Goal: Transaction & Acquisition: Purchase product/service

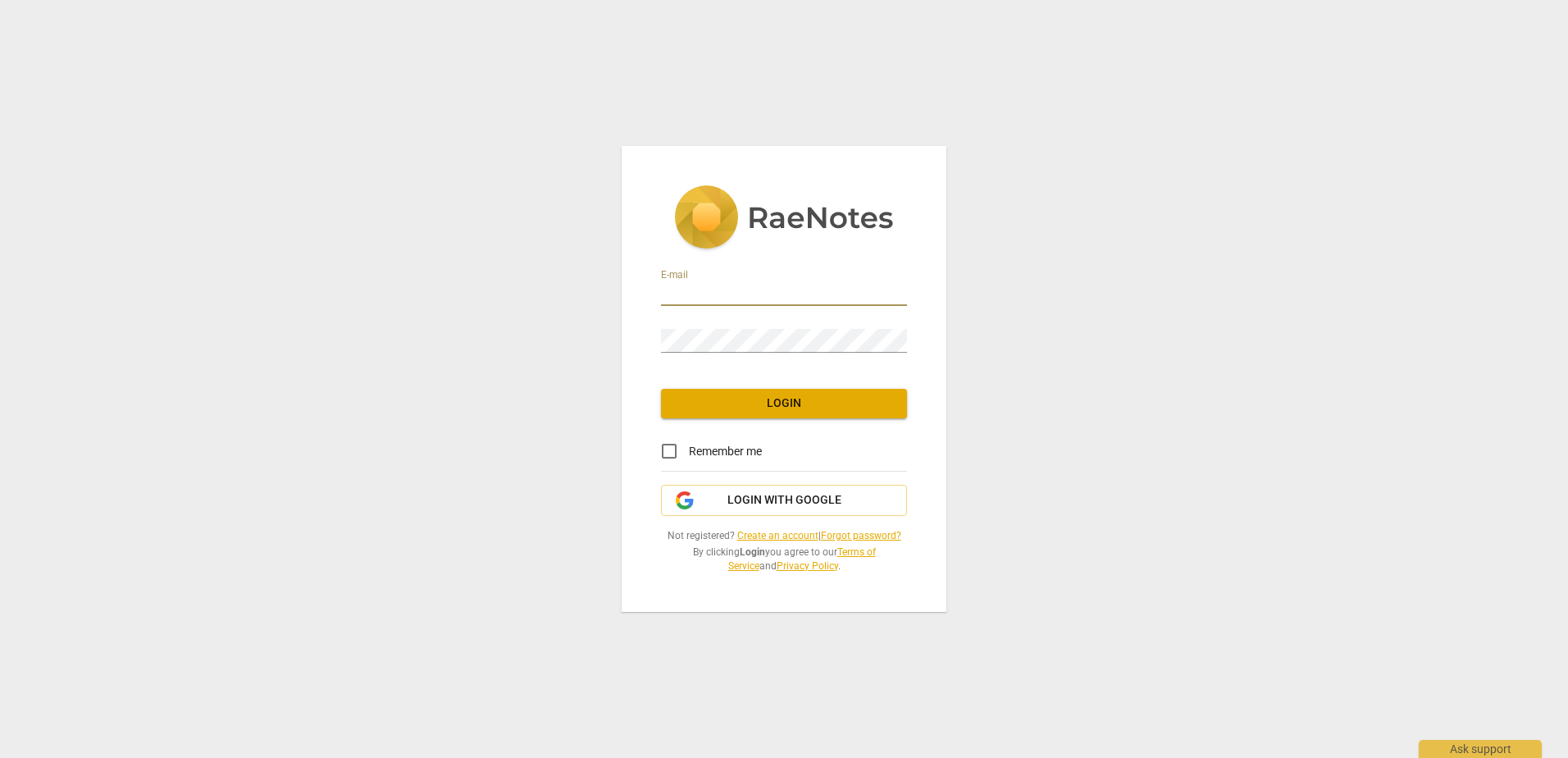
click at [760, 288] on input "email" at bounding box center [784, 294] width 246 height 23
type input "[EMAIL_ADDRESS][DOMAIN_NAME]"
click at [713, 496] on span "Login with Google" at bounding box center [784, 501] width 218 height 17
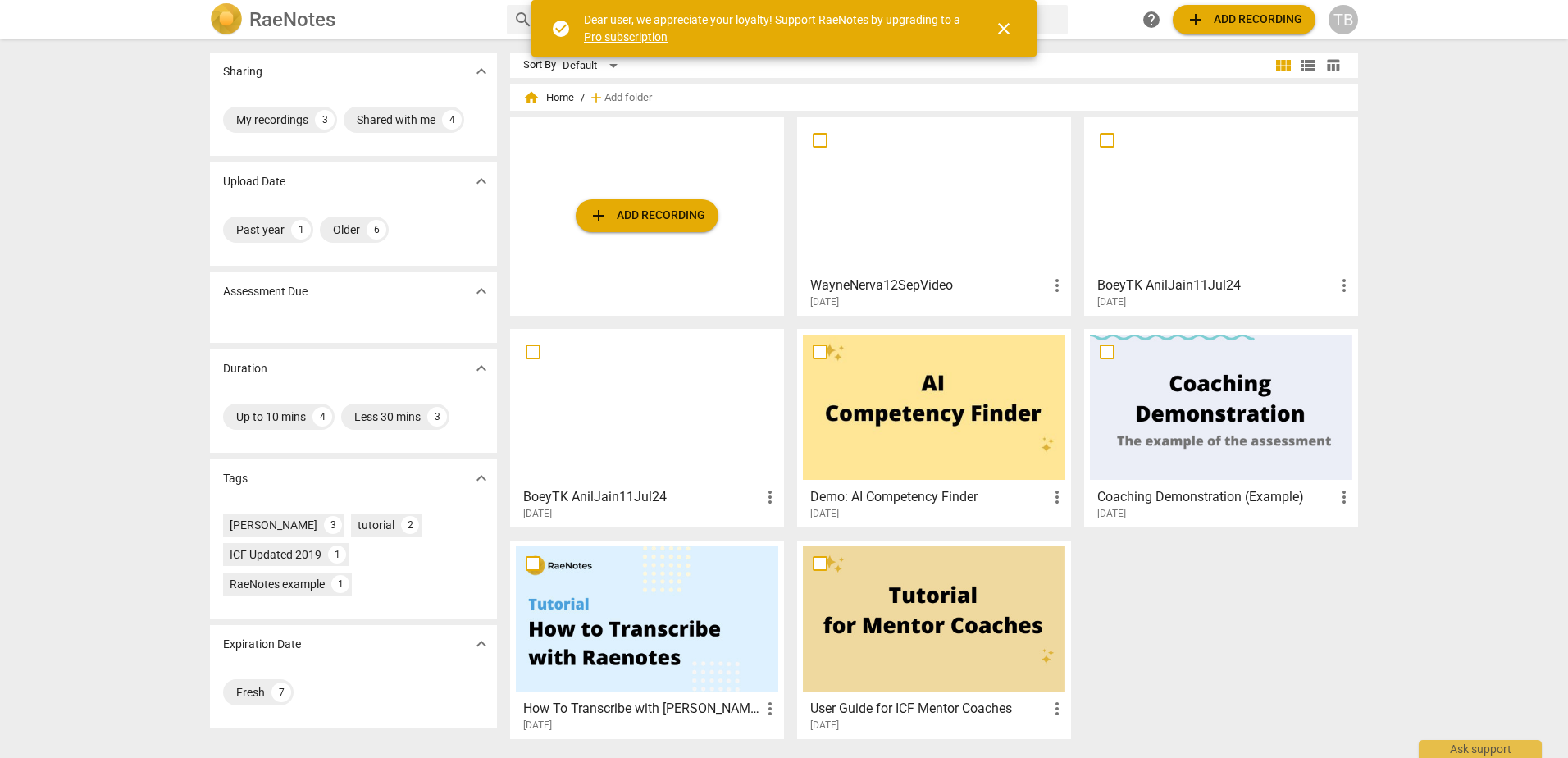
click at [1497, 377] on div "Sharing expand_more My recordings 3 Shared with me 4 Upload Date expand_more Pa…" at bounding box center [784, 400] width 1568 height 717
click at [1002, 37] on span "close" at bounding box center [1004, 29] width 20 height 20
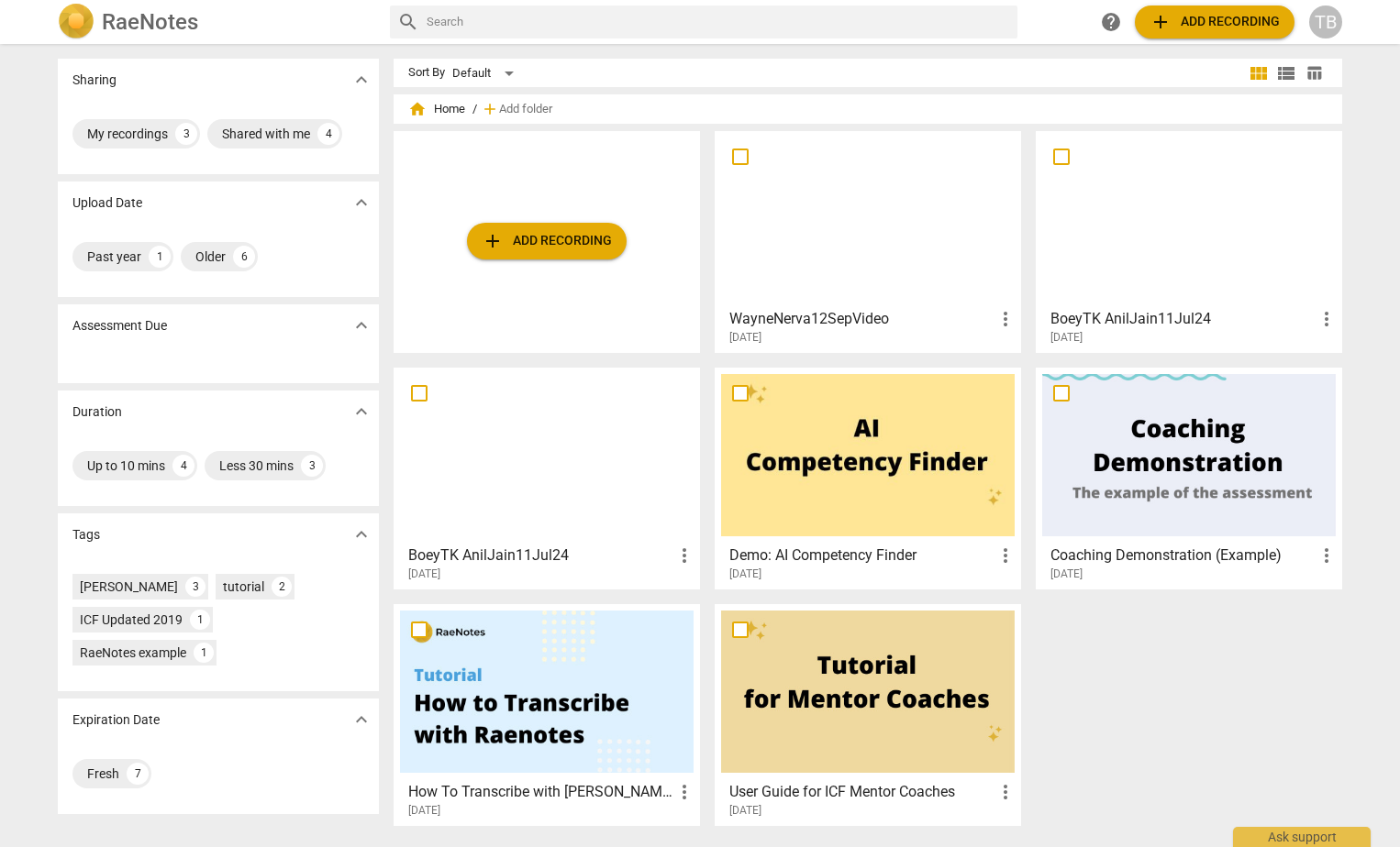
click at [575, 716] on div at bounding box center [546, 691] width 293 height 162
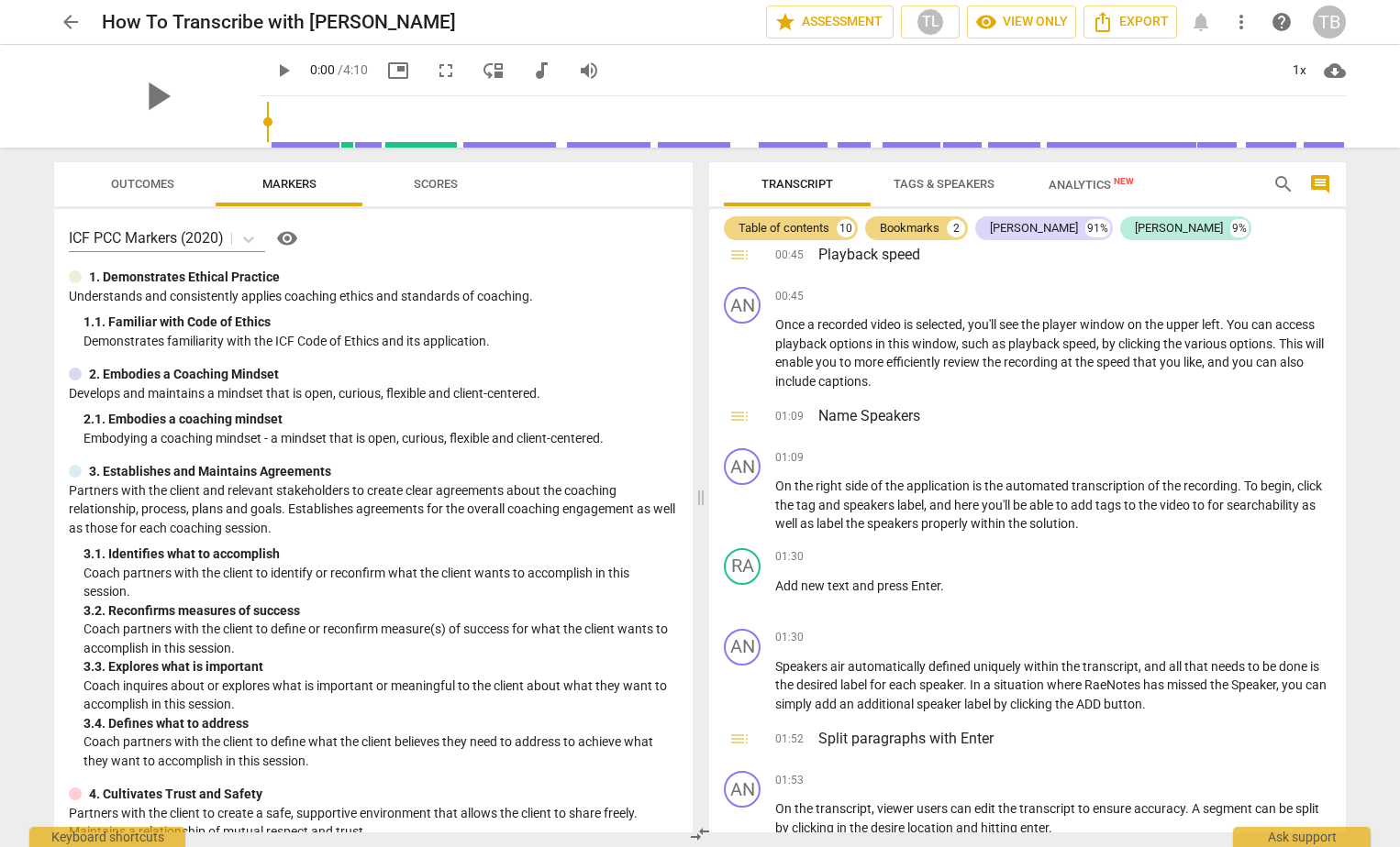
scroll to position [459, 0]
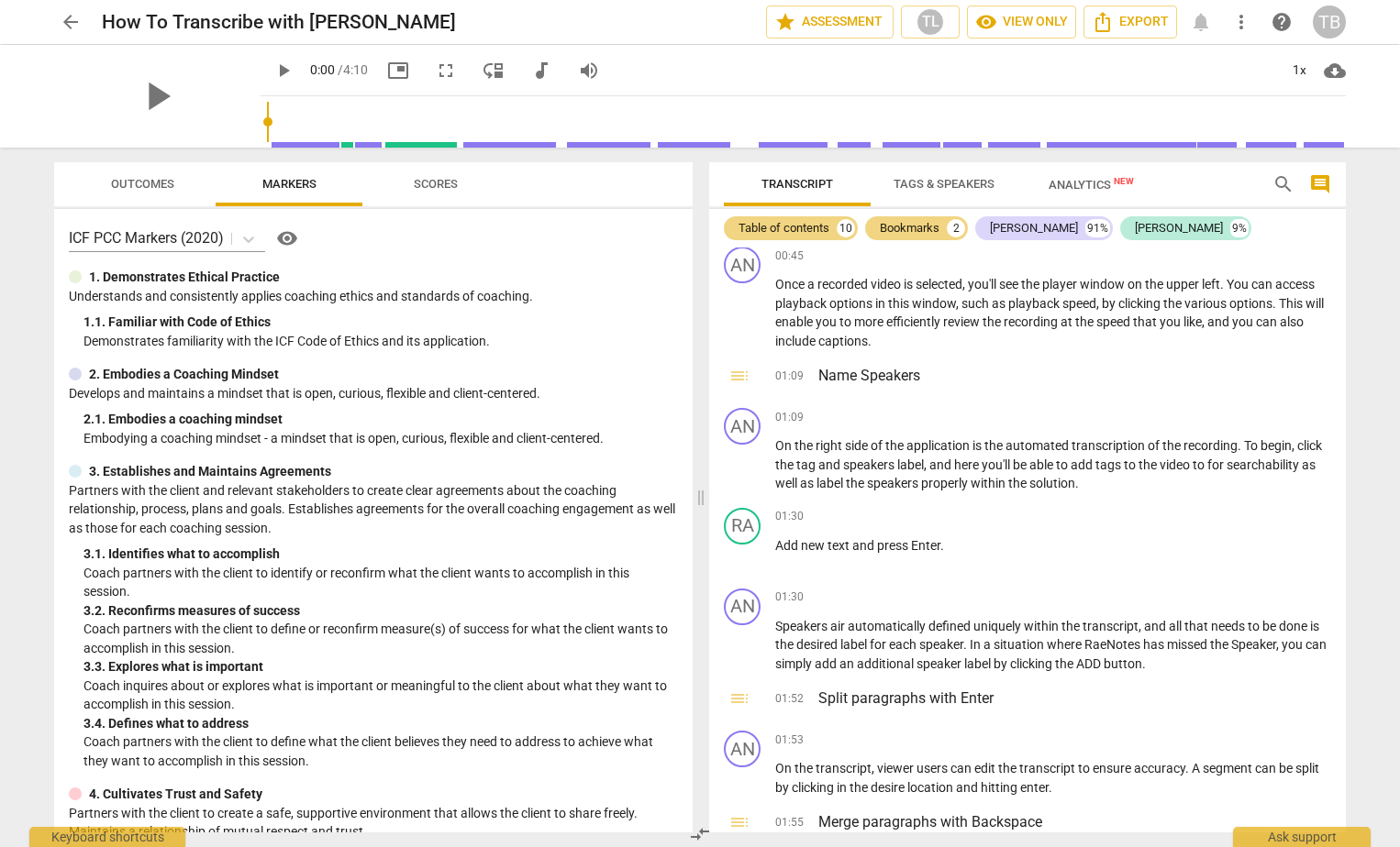
click at [64, 18] on span "arrow_back" at bounding box center [71, 22] width 22 height 22
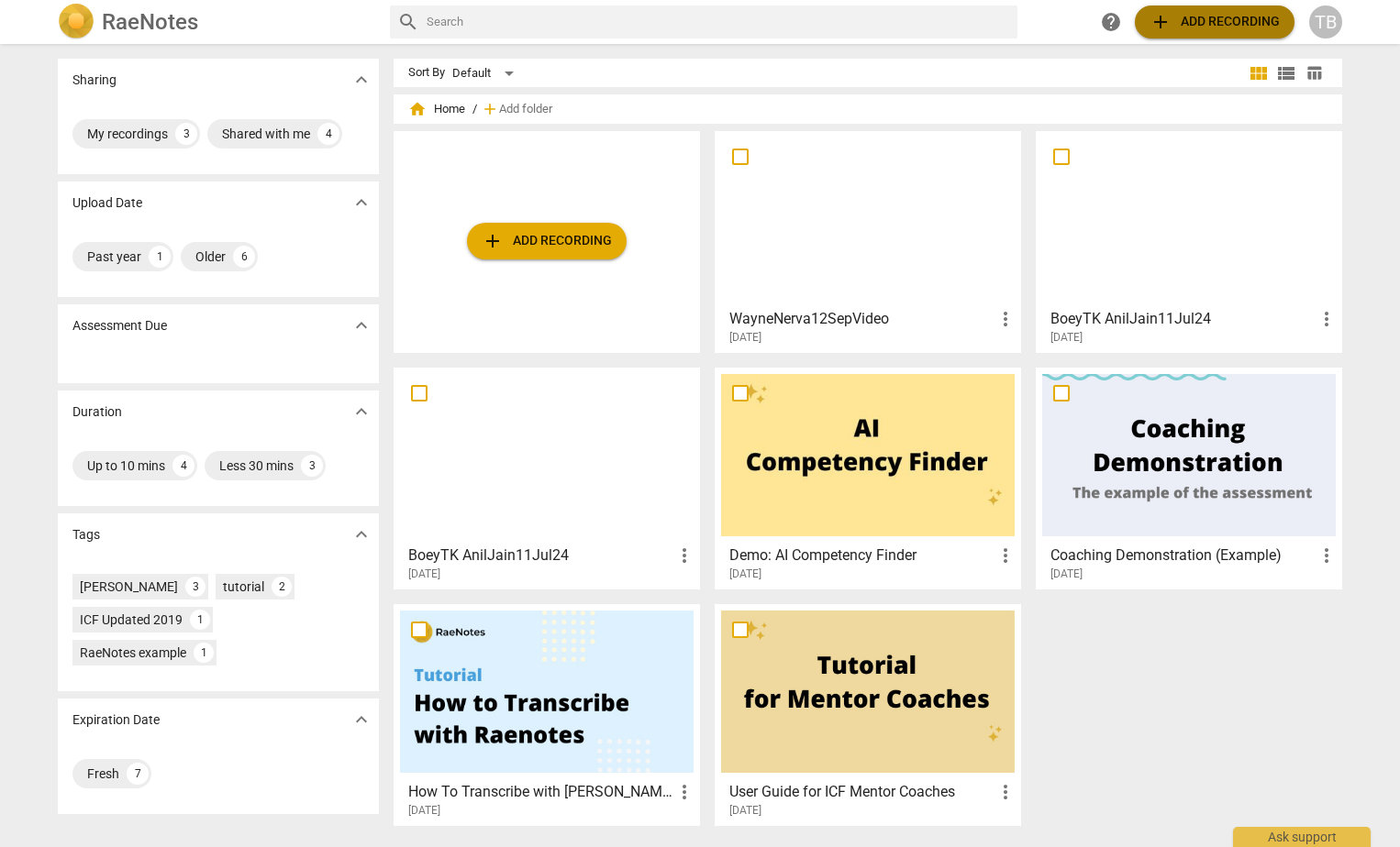
click at [1212, 27] on span "add Add recording" at bounding box center [1214, 22] width 130 height 22
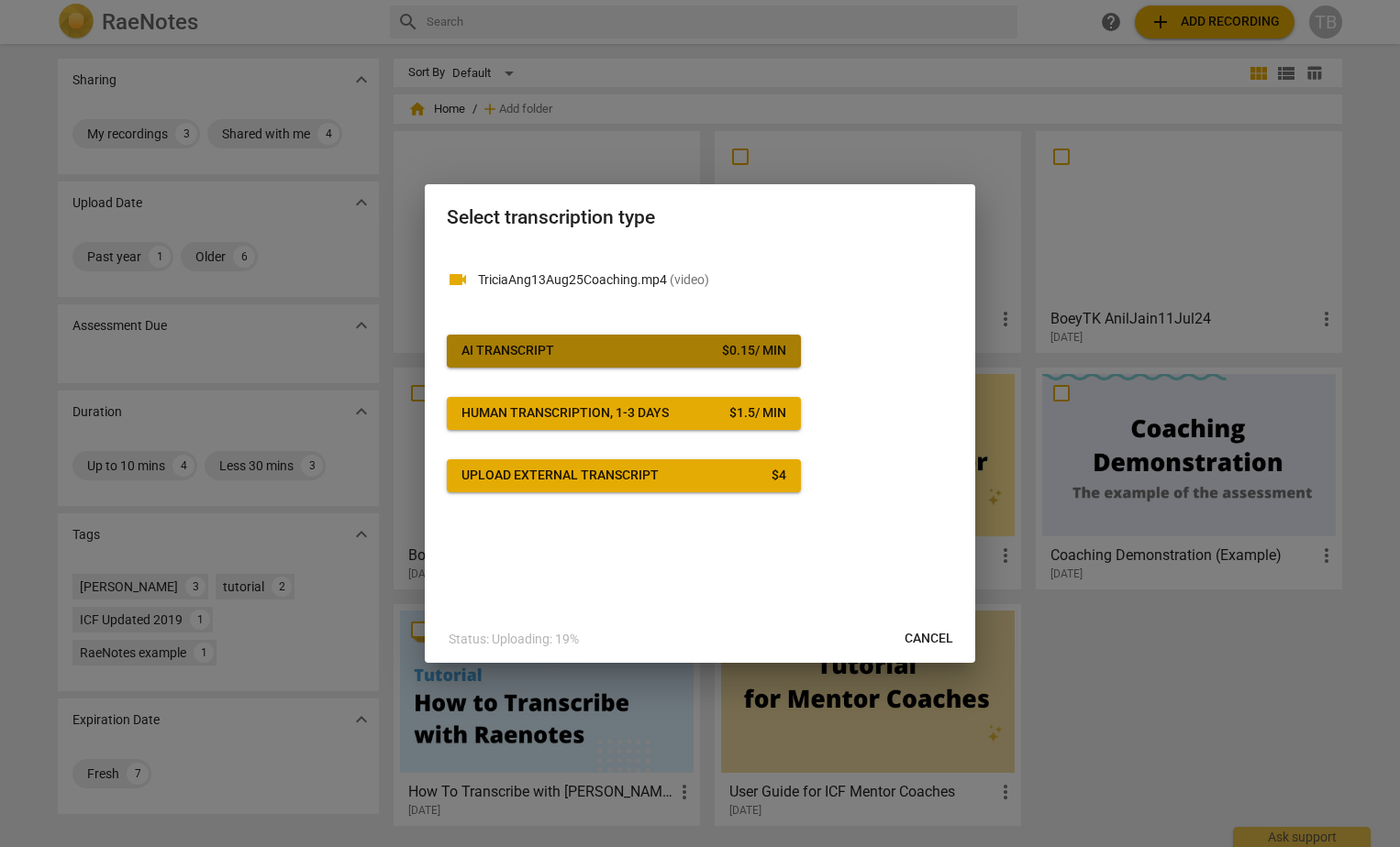
click at [638, 346] on span "AI Transcript $ 0.15 / min" at bounding box center [624, 351] width 325 height 19
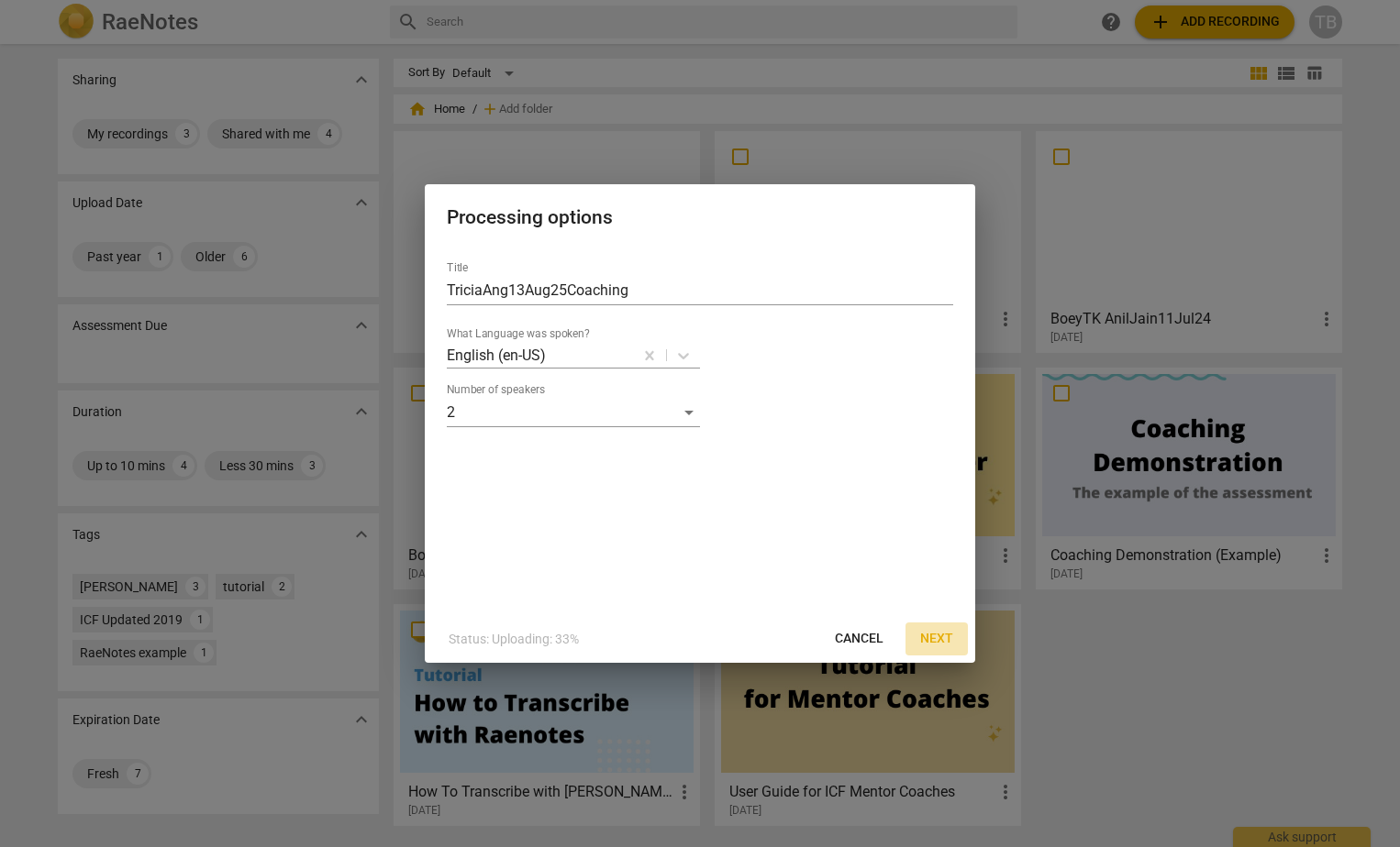
click at [940, 629] on button "Next" at bounding box center [936, 638] width 63 height 33
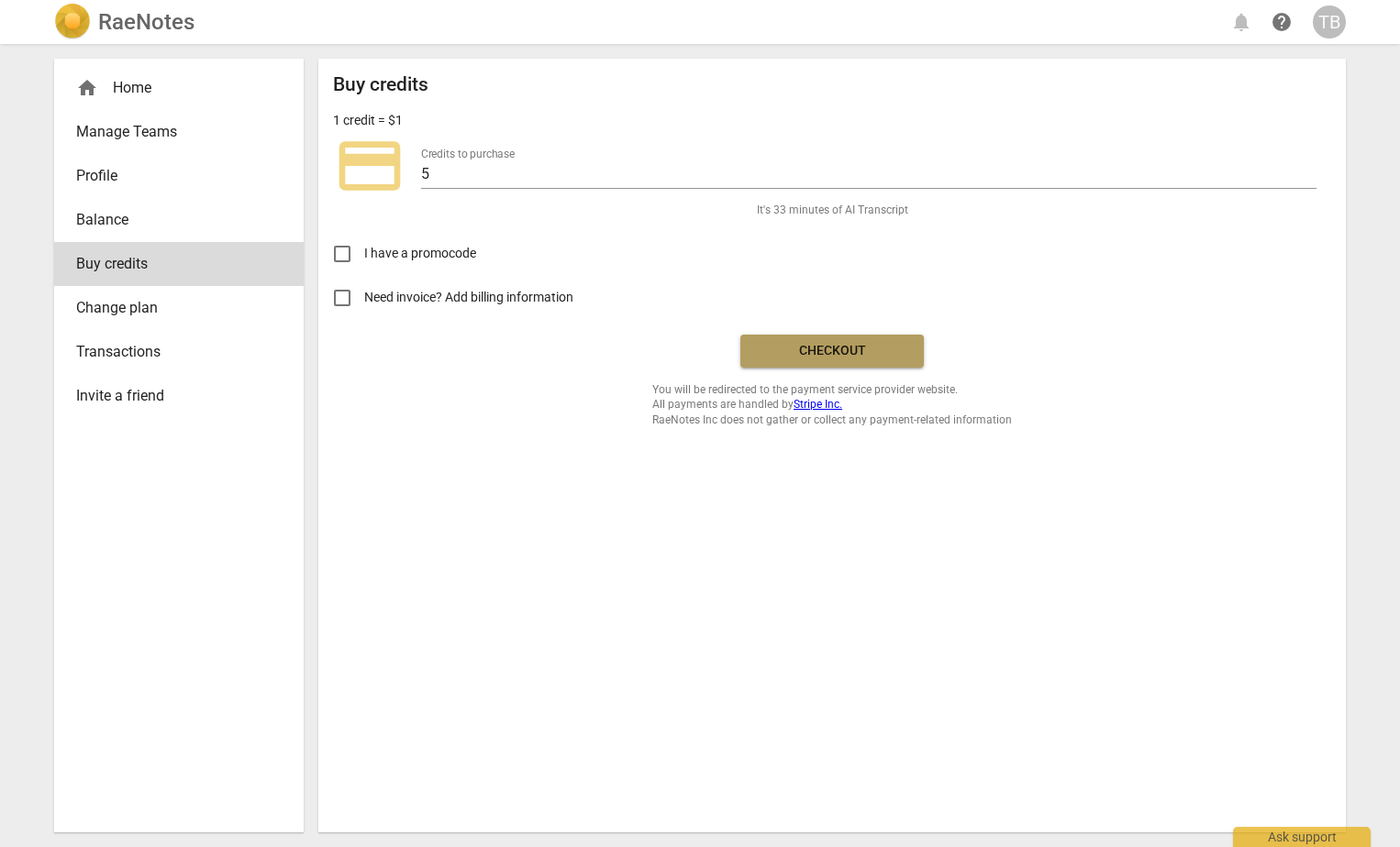
click at [849, 351] on span "Checkout" at bounding box center [832, 351] width 155 height 19
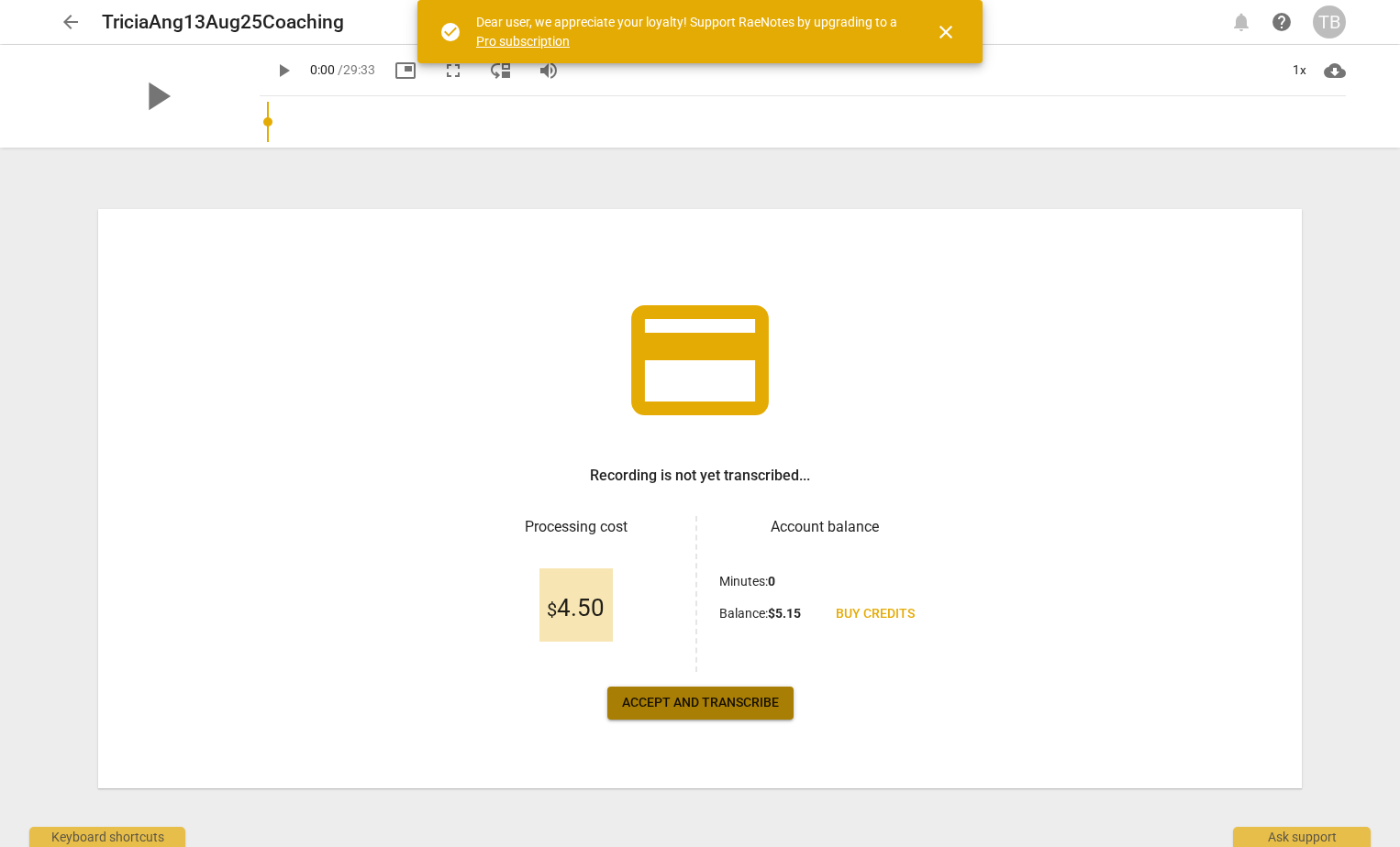
click at [733, 701] on span "Accept and transcribe" at bounding box center [700, 703] width 156 height 19
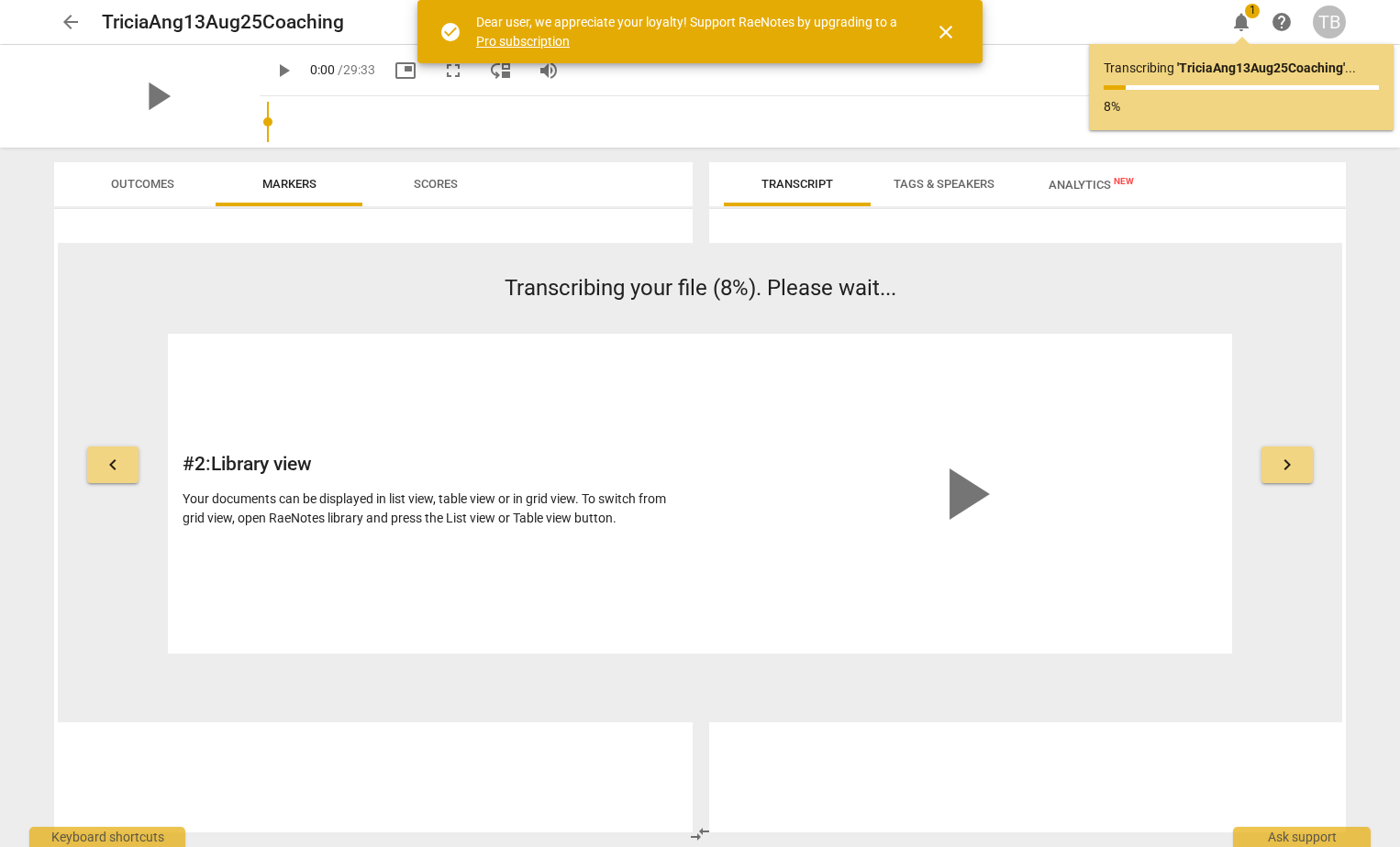
click at [0, 0] on nordpass-portal at bounding box center [0, 0] width 0 height 0
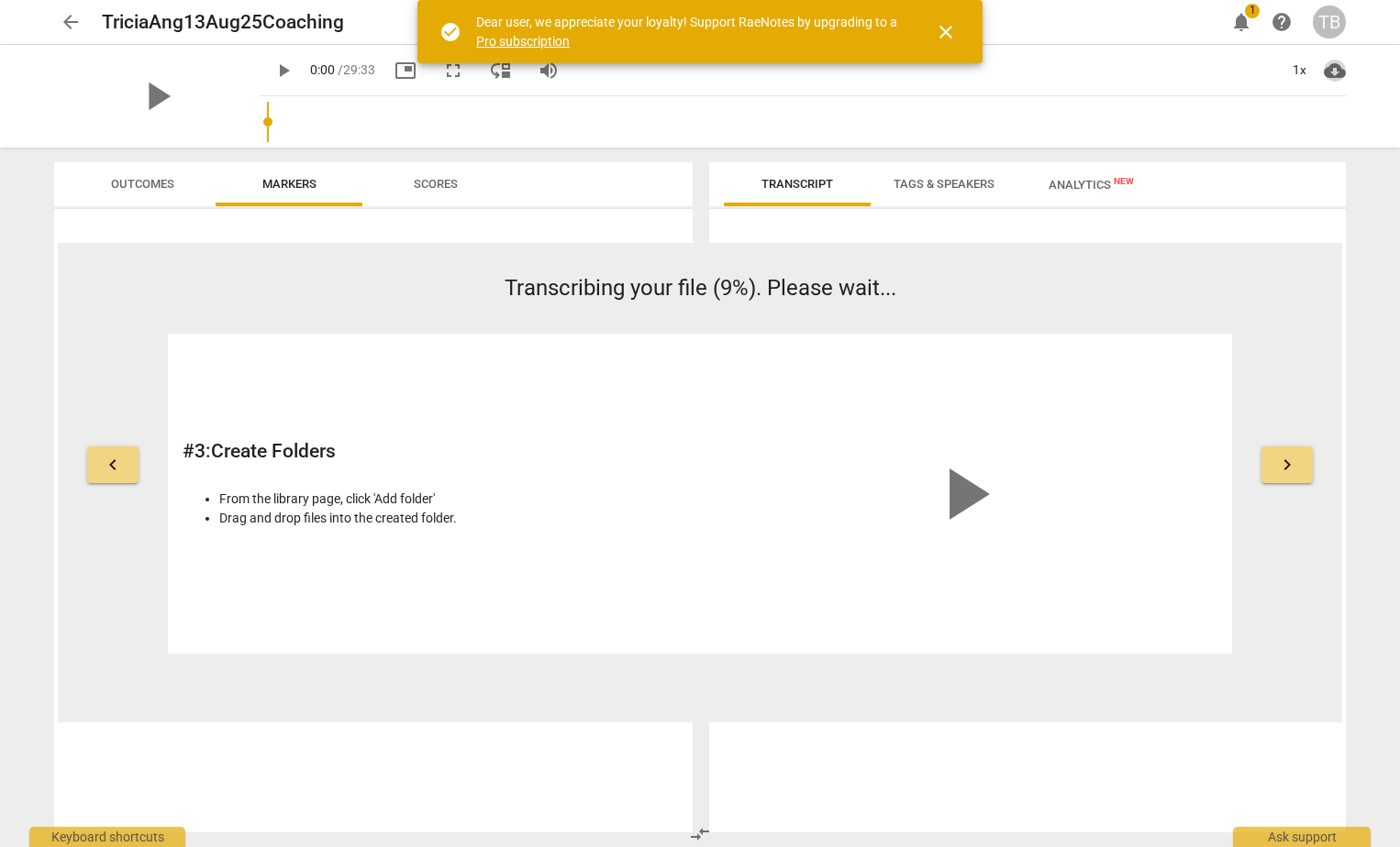
click at [1337, 62] on span "cloud_download" at bounding box center [1334, 71] width 22 height 22
click at [953, 42] on span "close" at bounding box center [946, 33] width 22 height 22
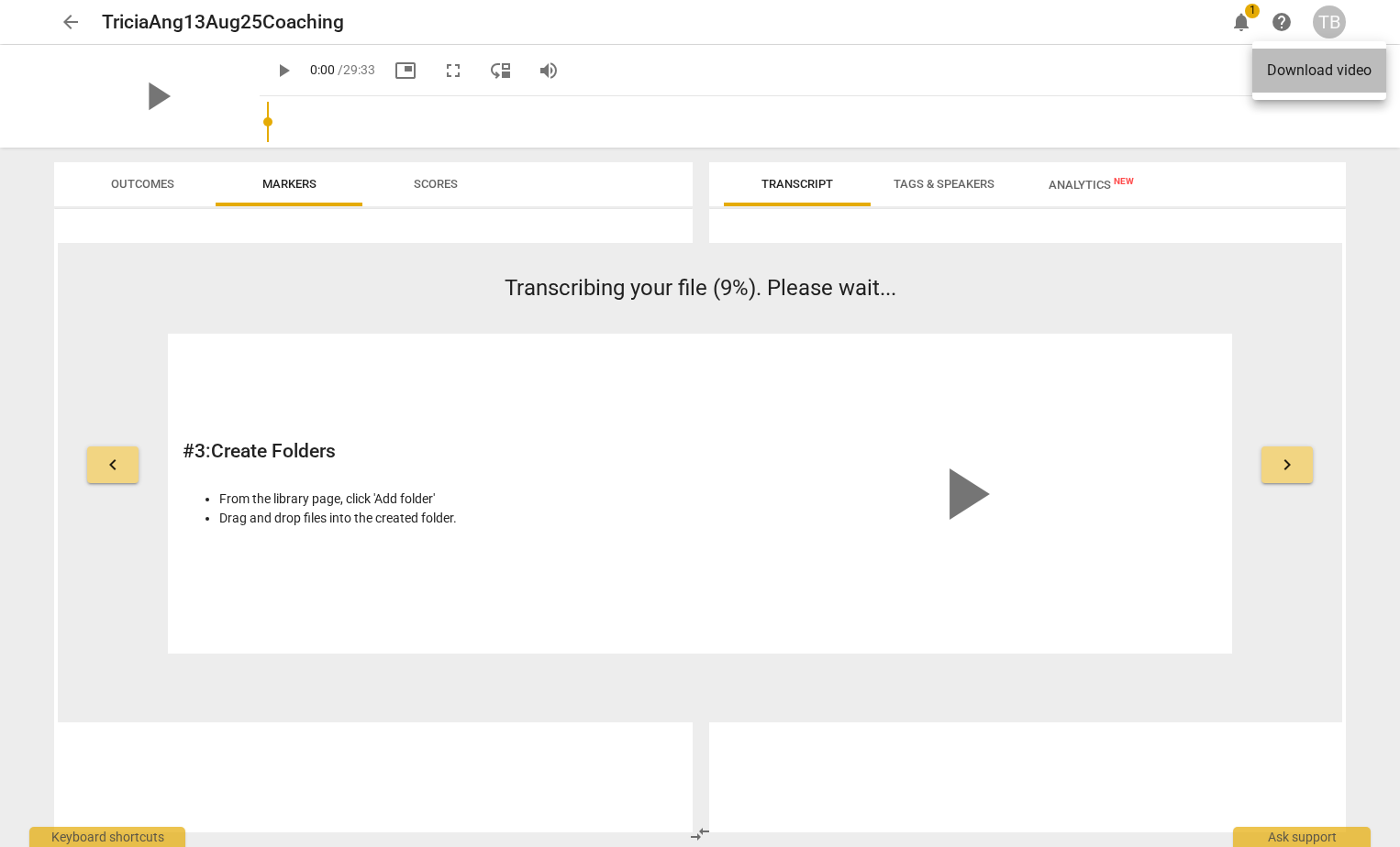
drag, startPoint x: 1301, startPoint y: 66, endPoint x: 620, endPoint y: 156, distance: 686.9
click at [620, 156] on div "Download video" at bounding box center [700, 423] width 1400 height 847
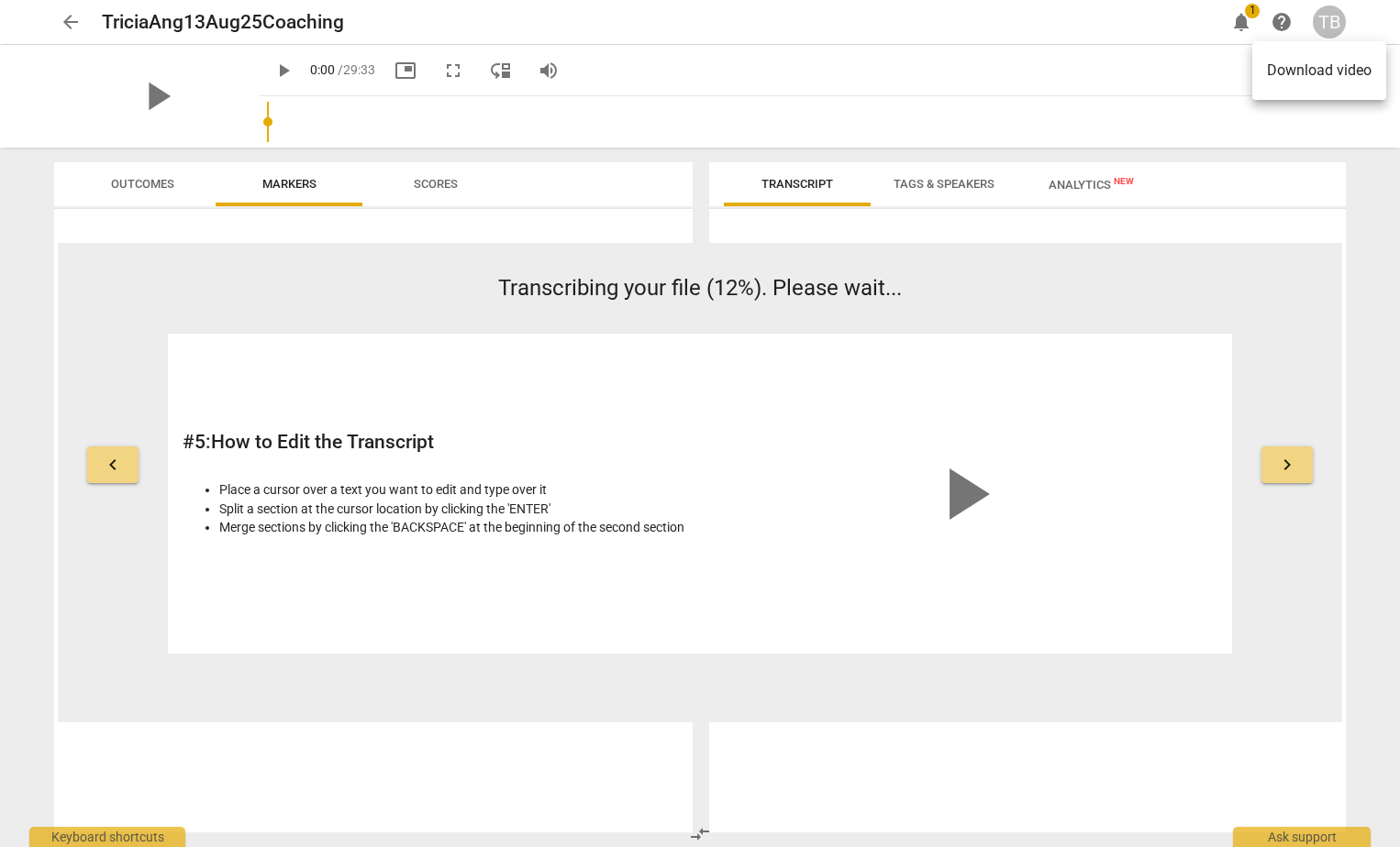
click at [1301, 468] on div at bounding box center [700, 423] width 1400 height 847
click at [1291, 476] on button "keyboard_arrow_right" at bounding box center [1287, 464] width 52 height 37
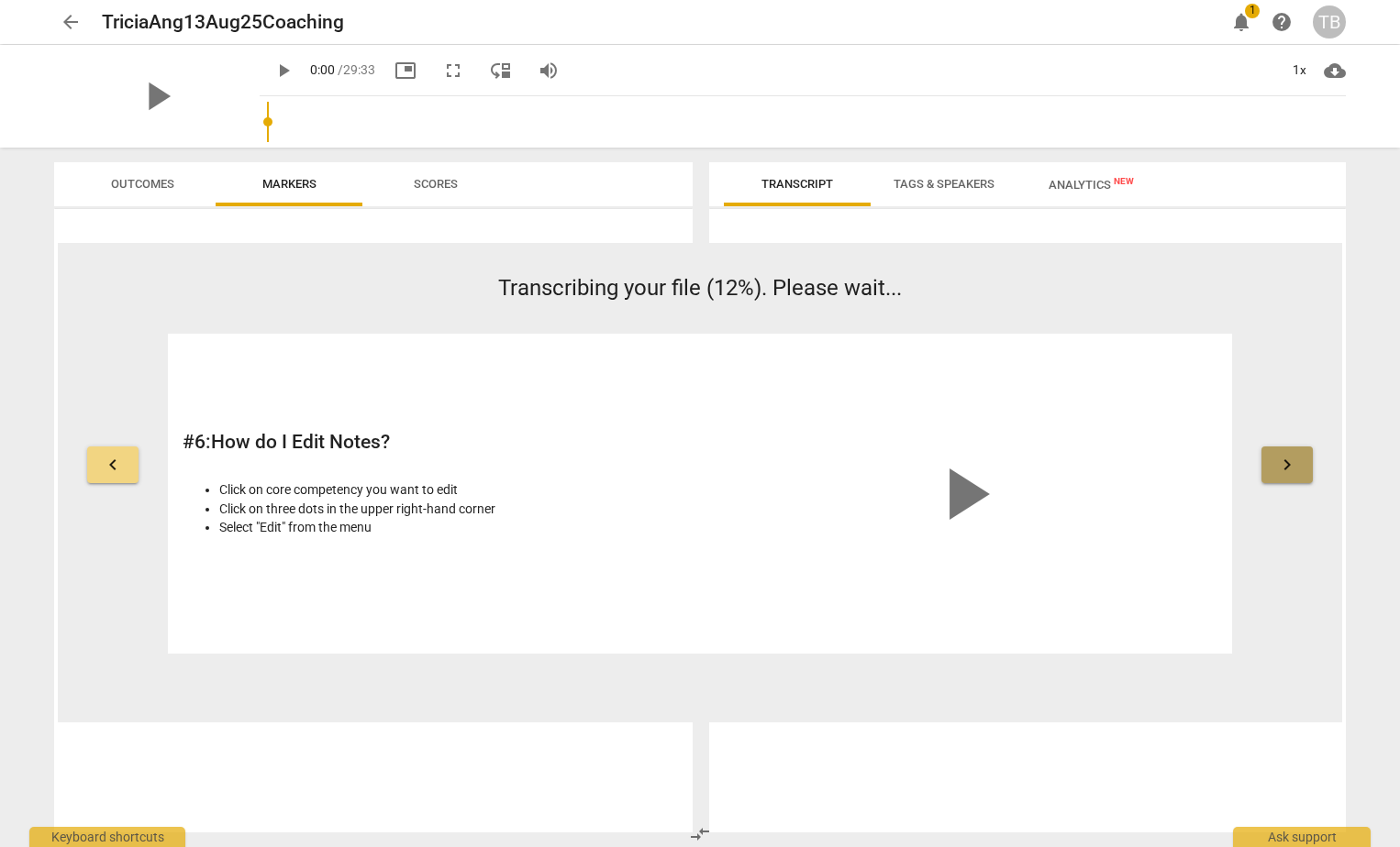
click at [1291, 476] on button "keyboard_arrow_right" at bounding box center [1287, 464] width 52 height 37
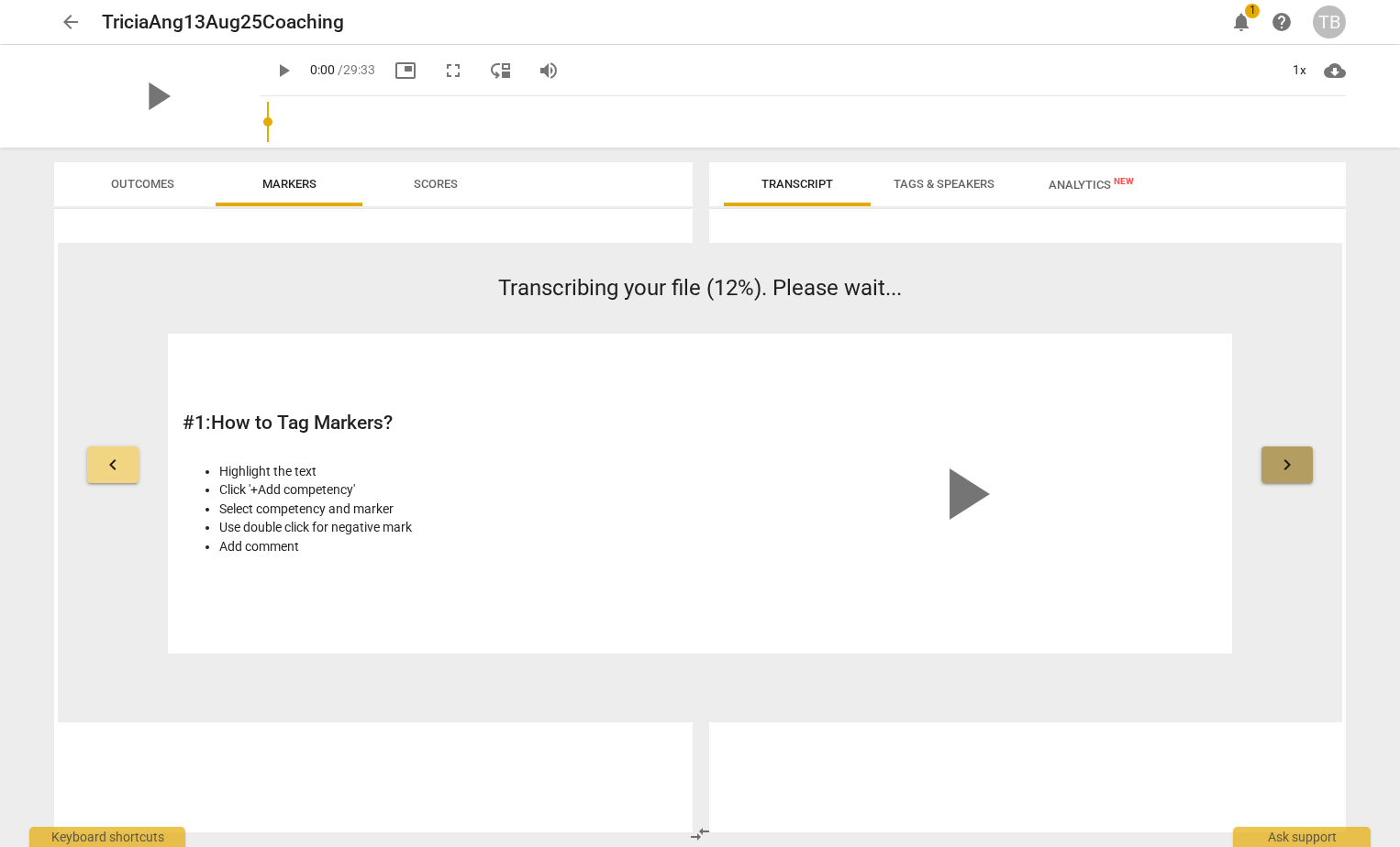
click at [1291, 476] on button "keyboard_arrow_right" at bounding box center [1287, 464] width 52 height 37
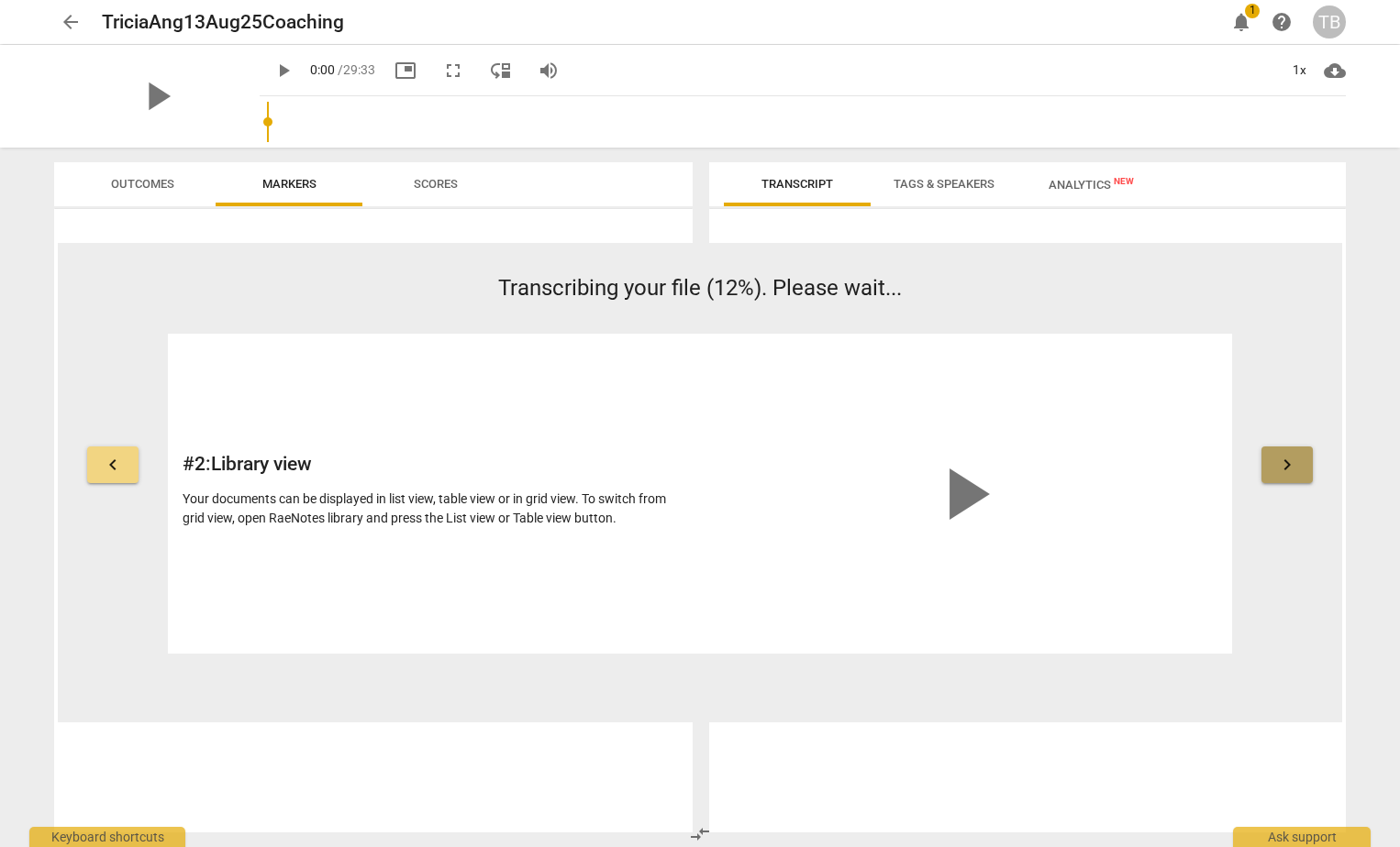
click at [1291, 476] on button "keyboard_arrow_right" at bounding box center [1287, 464] width 52 height 37
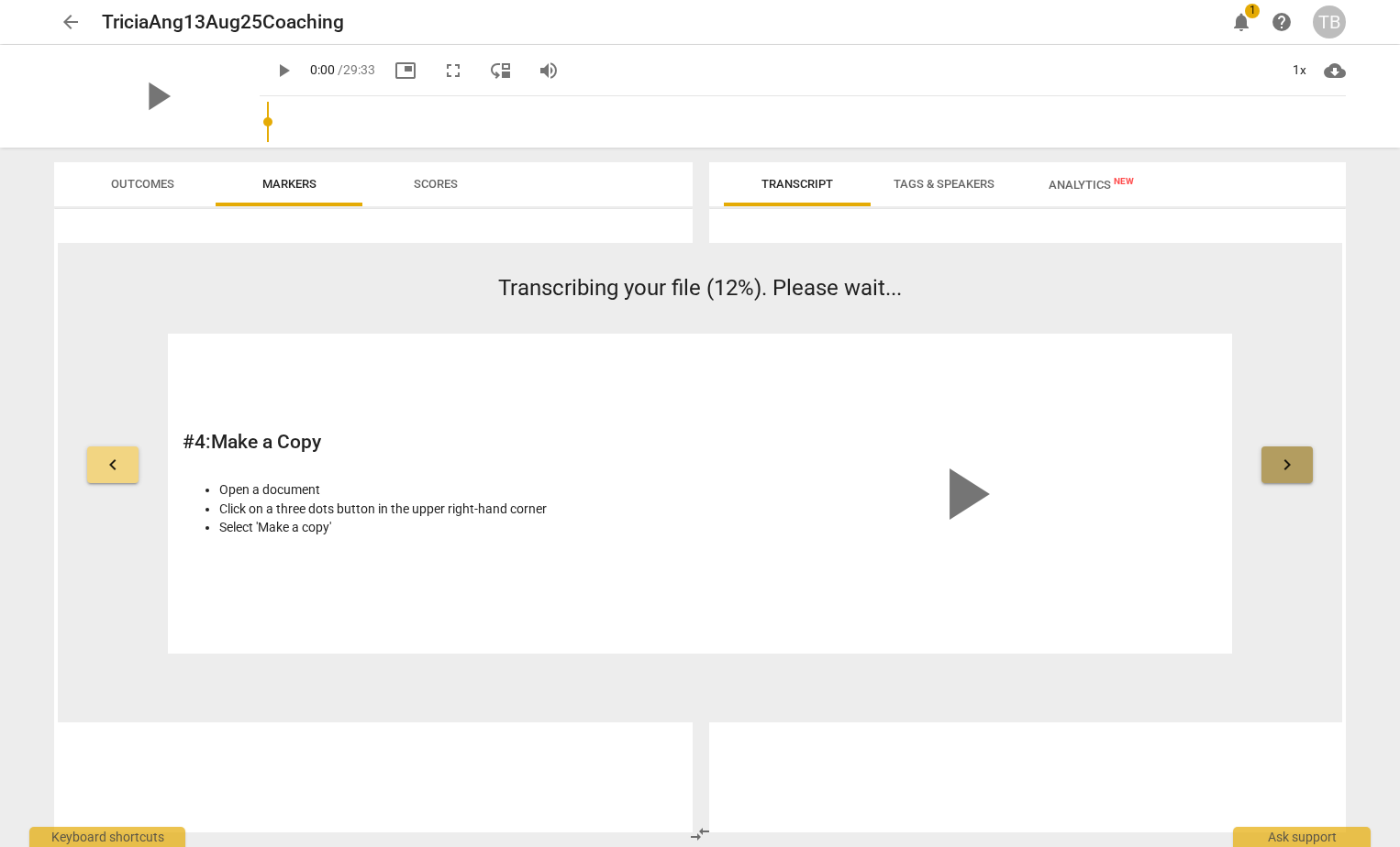
click at [1291, 476] on button "keyboard_arrow_right" at bounding box center [1287, 464] width 52 height 37
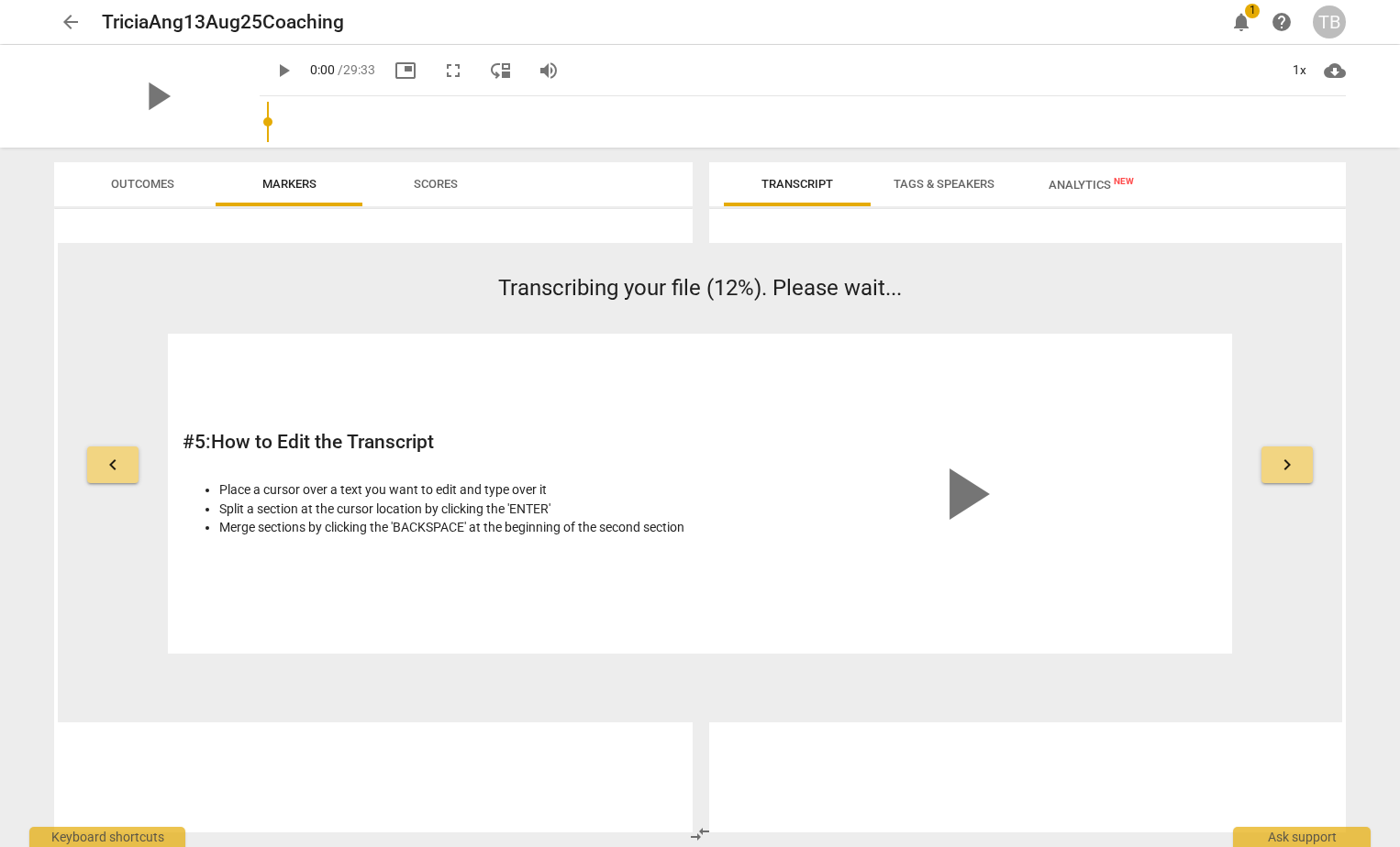
click at [1291, 476] on button "keyboard_arrow_right" at bounding box center [1287, 464] width 52 height 37
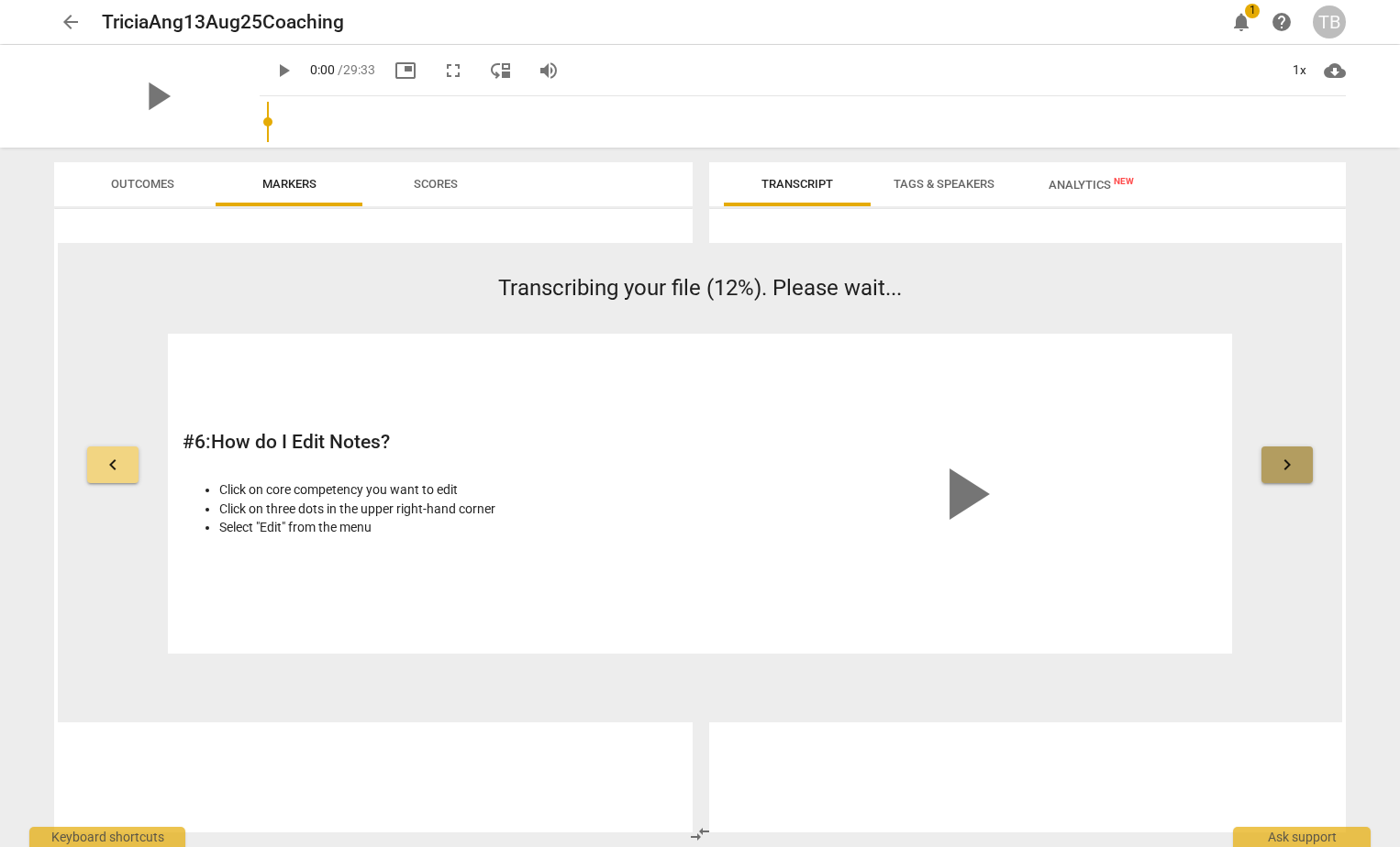
click at [1291, 476] on button "keyboard_arrow_right" at bounding box center [1287, 464] width 52 height 37
click at [1290, 478] on button "keyboard_arrow_right" at bounding box center [1287, 464] width 52 height 37
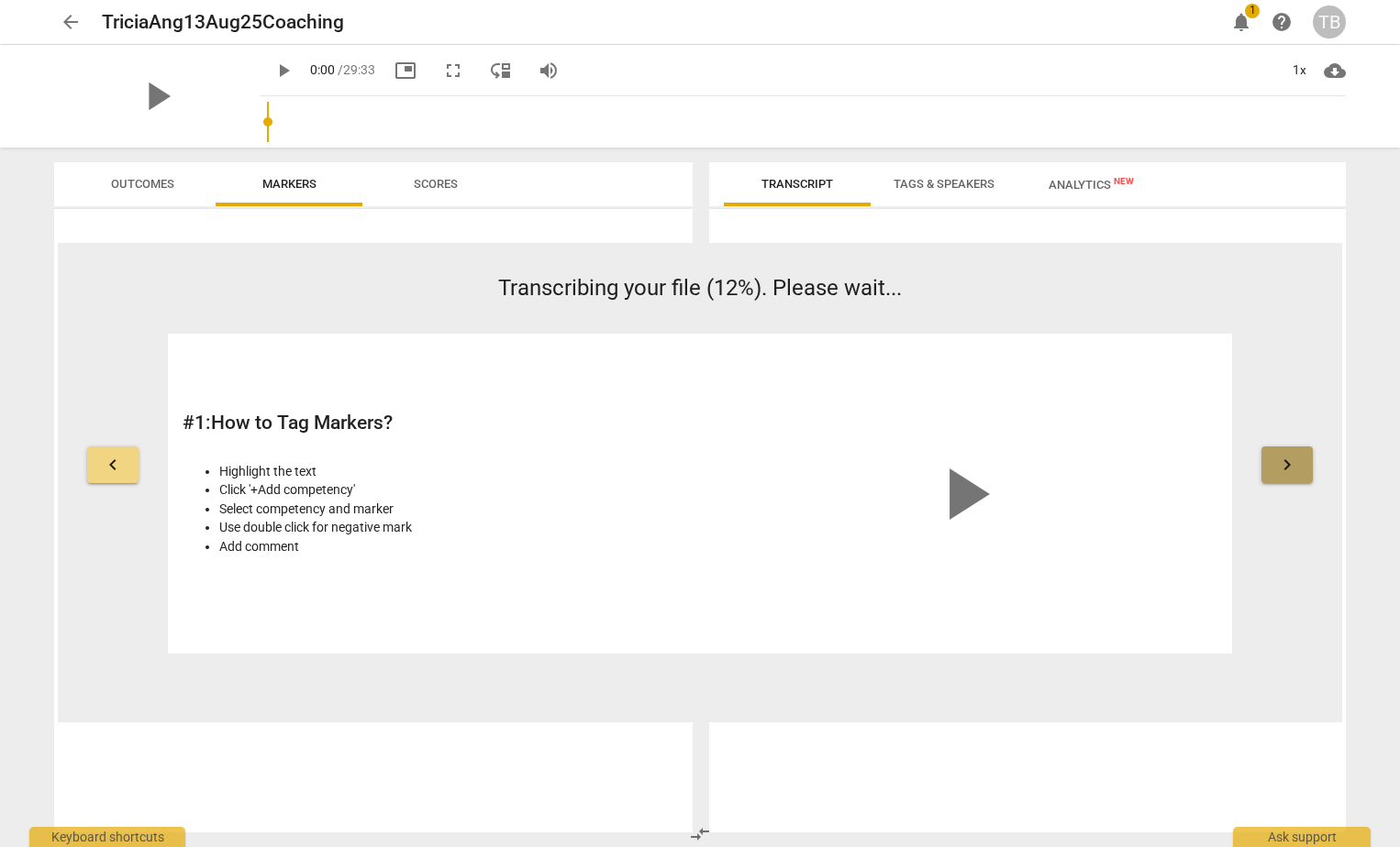
click at [1285, 467] on span "keyboard_arrow_right" at bounding box center [1288, 465] width 22 height 22
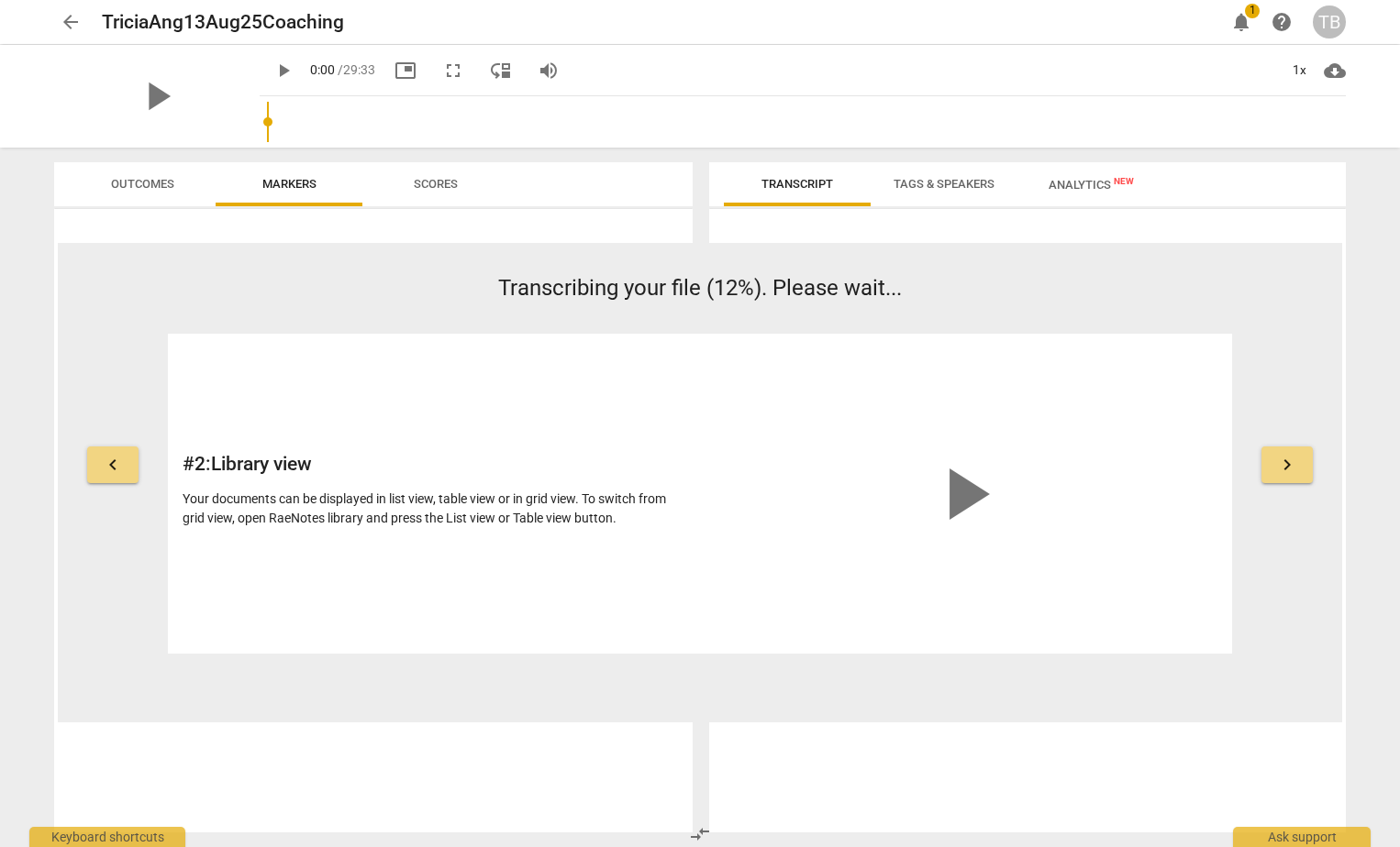
click at [1285, 467] on span "keyboard_arrow_right" at bounding box center [1288, 465] width 22 height 22
